Goal: Task Accomplishment & Management: Use online tool/utility

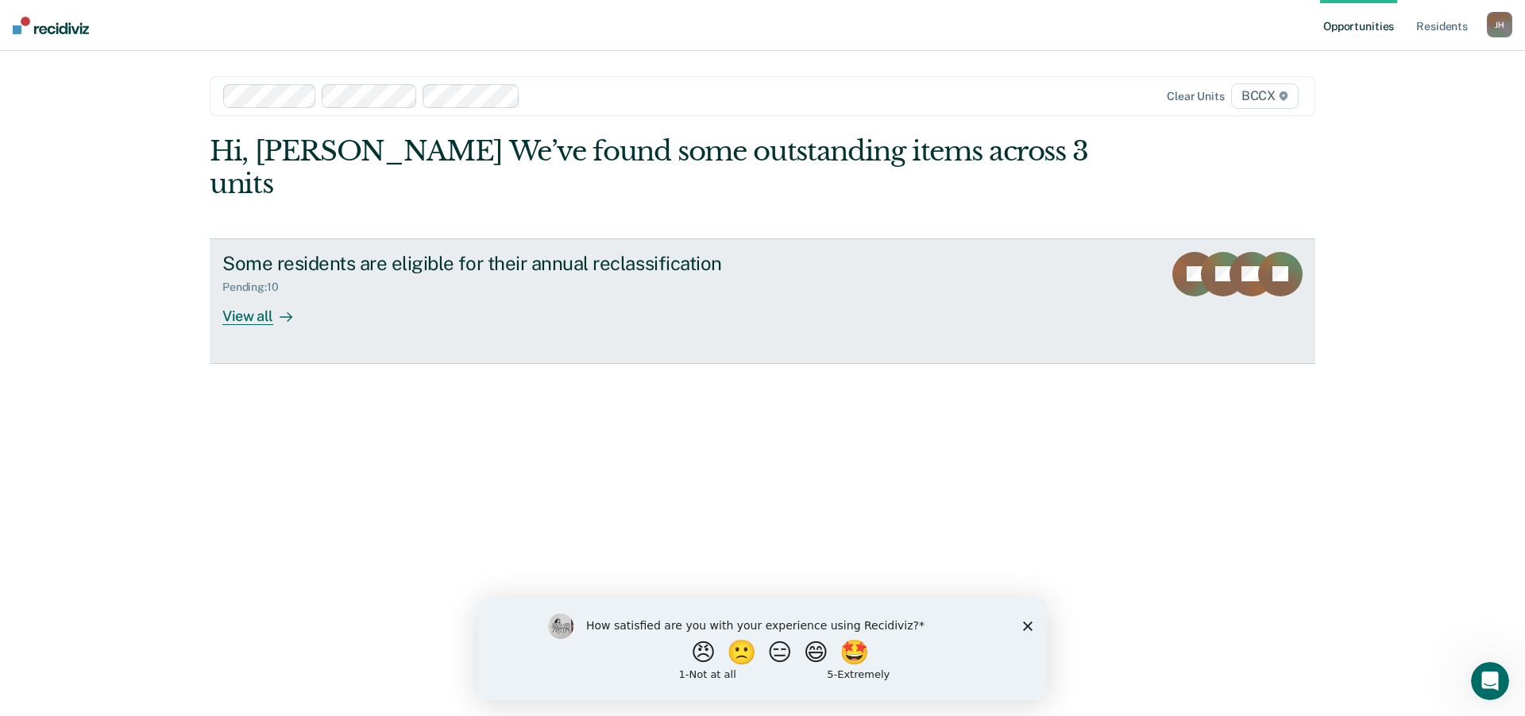
click at [253, 294] on div "View all" at bounding box center [266, 309] width 89 height 31
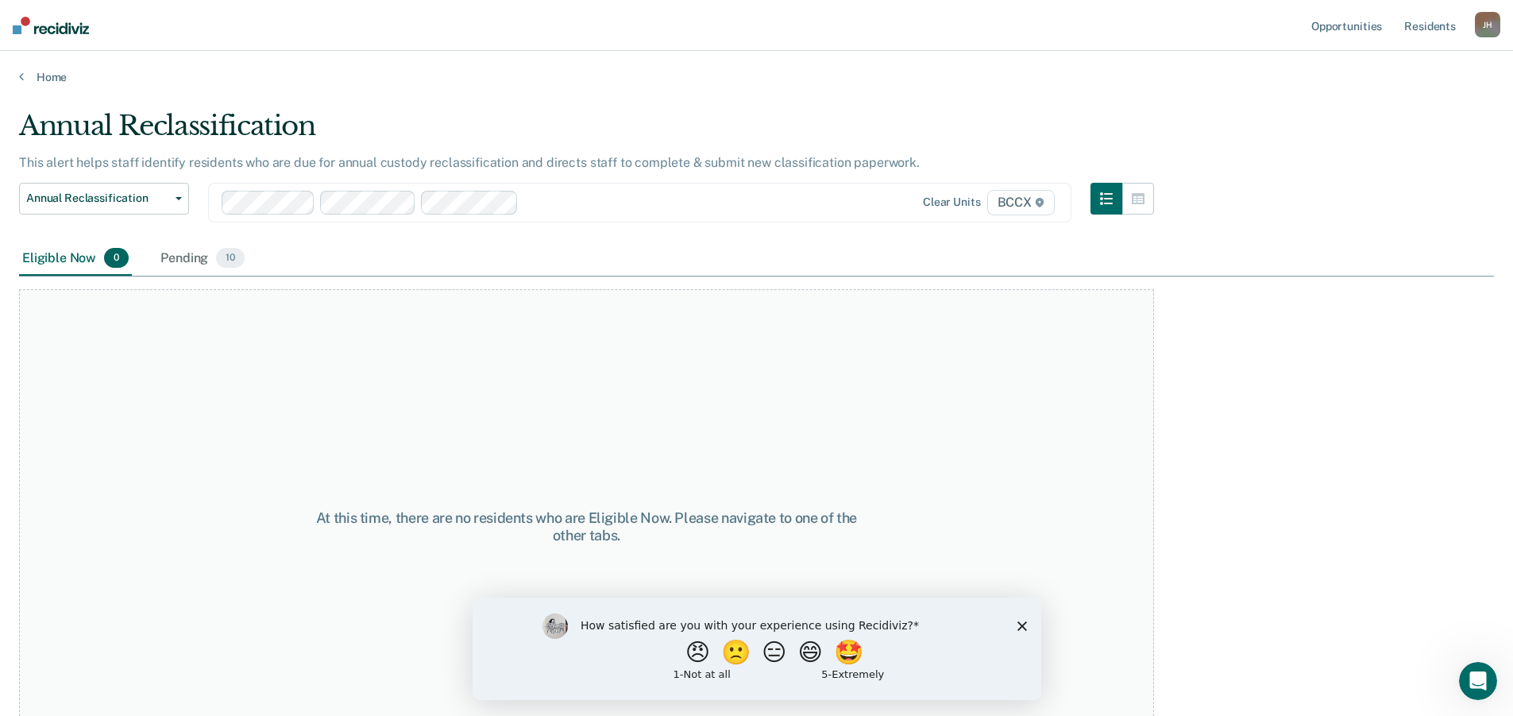
scroll to position [48, 0]
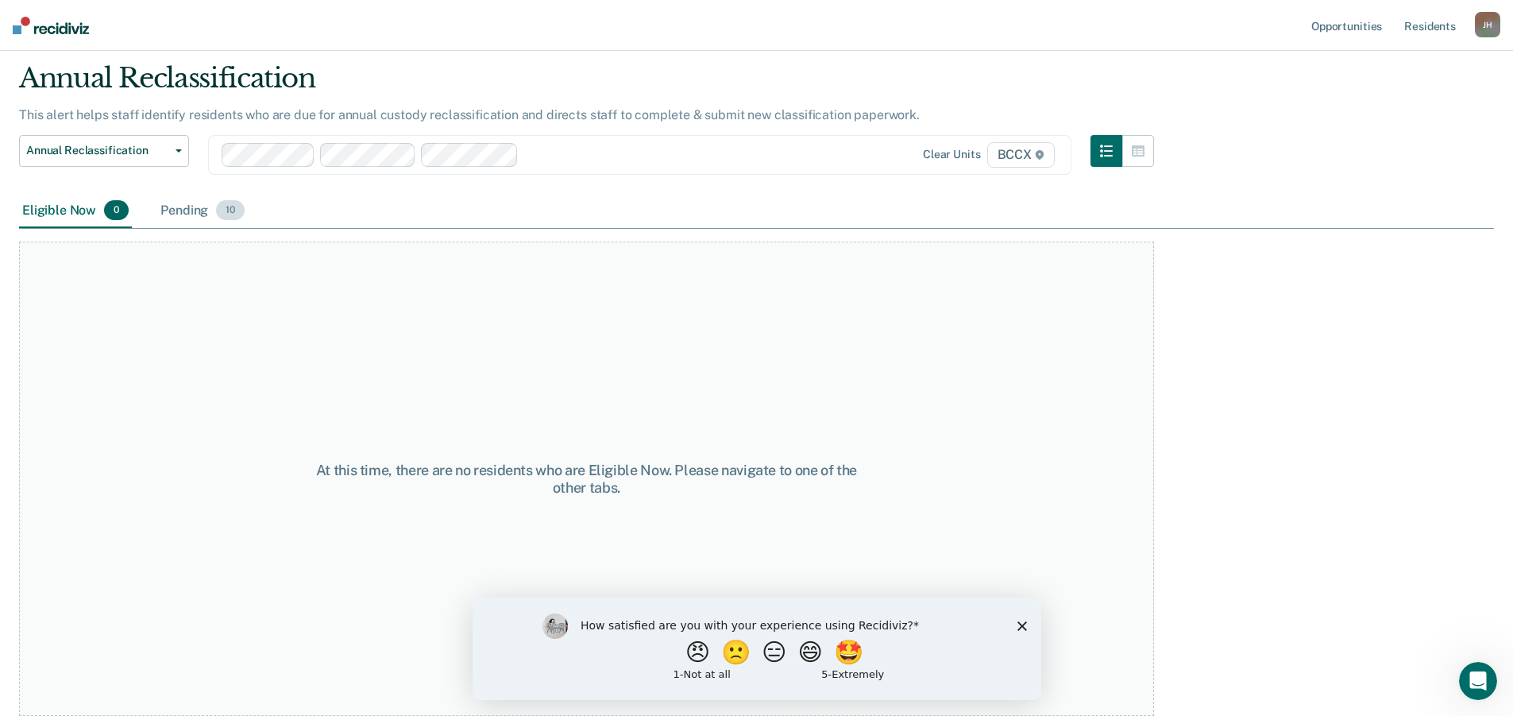
click at [191, 213] on div "Pending 10" at bounding box center [202, 211] width 91 height 35
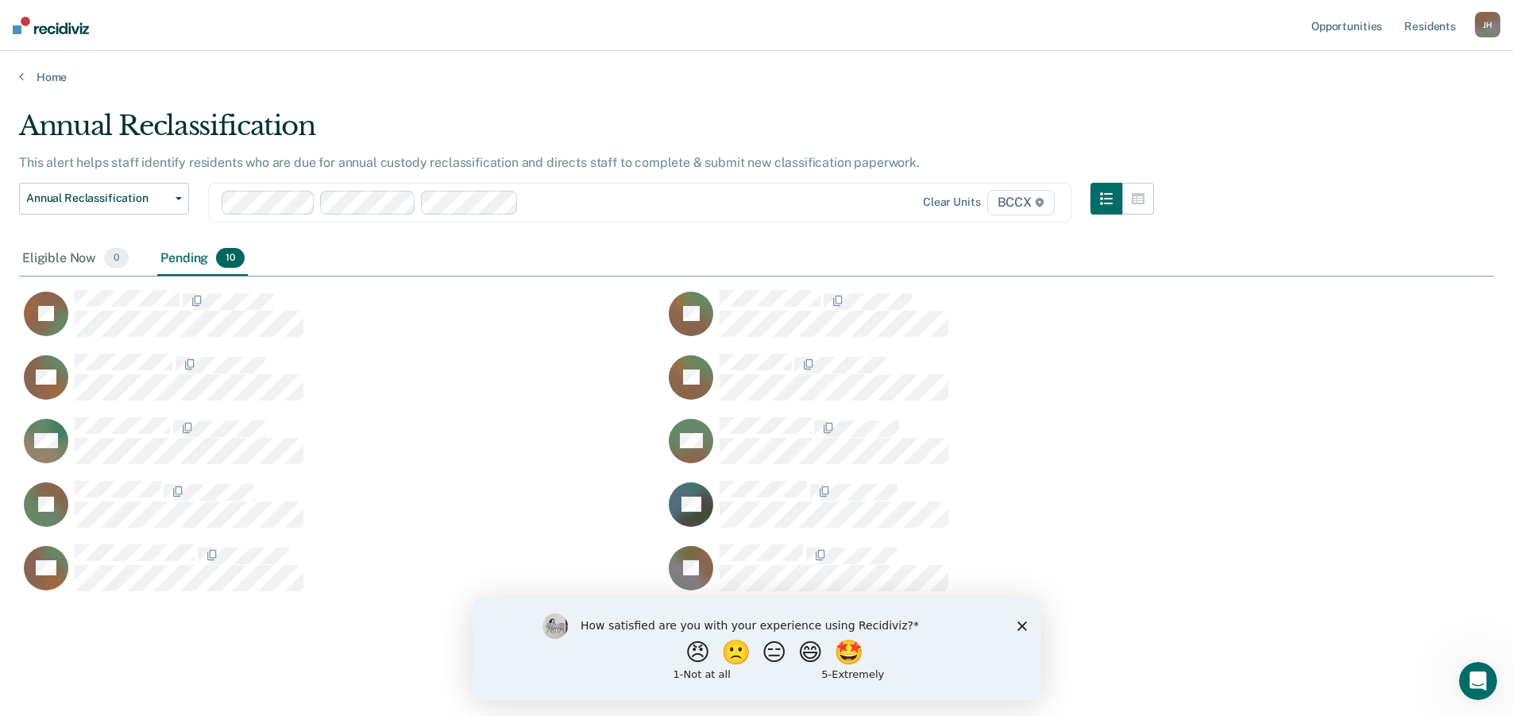
scroll to position [481, 1463]
click at [837, 99] on main "Annual Reclassification This alert helps staff identify residents who are due f…" at bounding box center [756, 400] width 1513 height 632
